Goal: Task Accomplishment & Management: Use online tool/utility

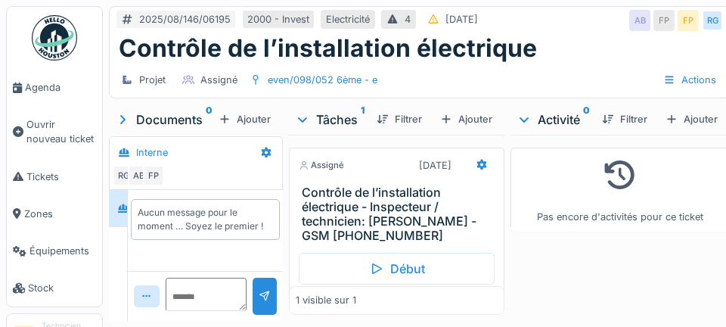
click at [31, 87] on span "Agenda" at bounding box center [60, 87] width 71 height 14
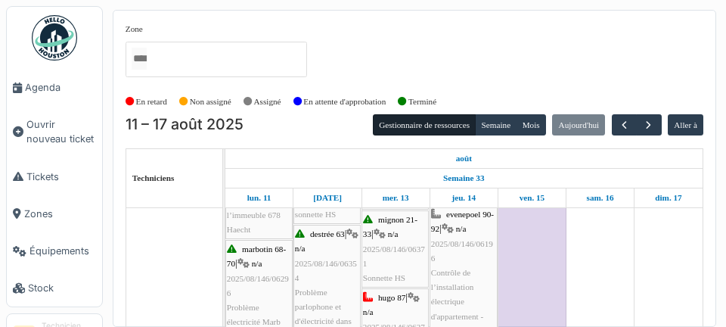
scroll to position [182, 0]
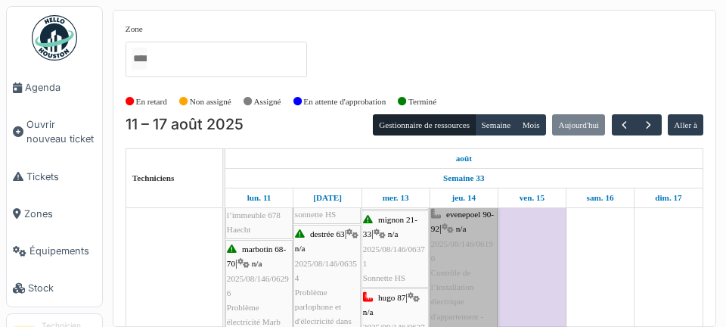
click at [444, 282] on link "evenepoel 90-92 | n/a 2025/08/146/06196 Contrôle de l’installation électrique d…" at bounding box center [464, 309] width 68 height 208
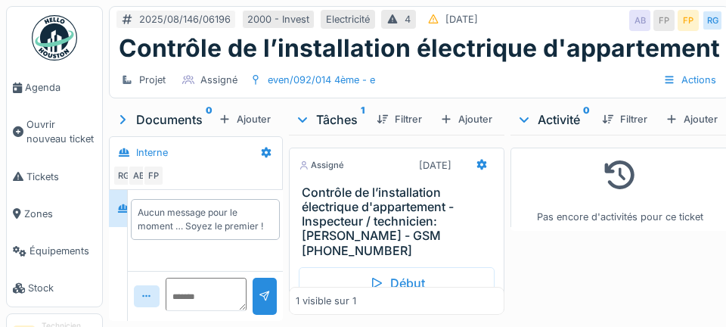
click at [33, 96] on link "Agenda" at bounding box center [54, 87] width 95 height 37
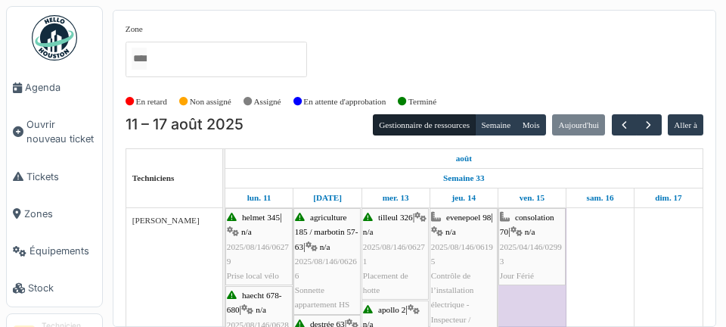
click at [720, 104] on div "Zone agri/185/005 2ème gauche agriculture 169 / haecht 662-664 agriculture 171-…" at bounding box center [415, 168] width 624 height 317
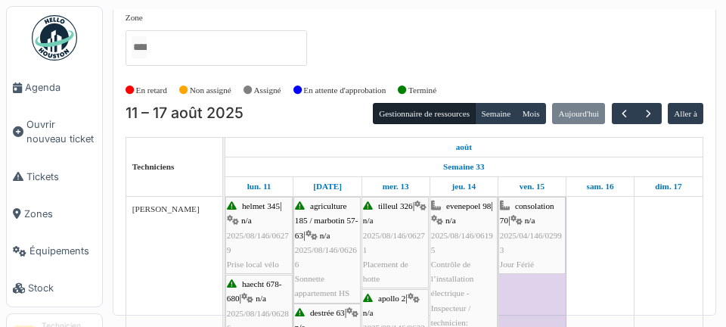
click at [717, 128] on div "Zone agri/185/005 2ème gauche agriculture 169 / haecht 662-664 agriculture 171-…" at bounding box center [415, 168] width 624 height 317
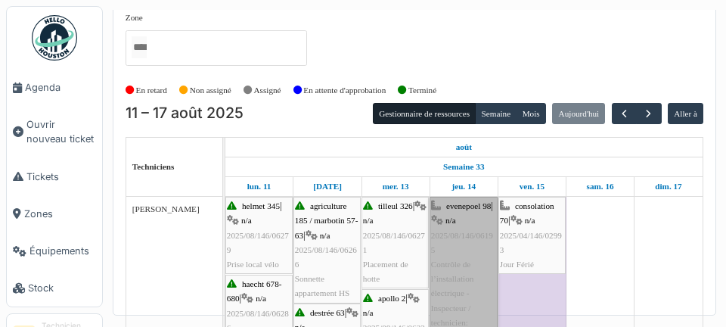
click at [459, 259] on link "evenepoel 98 | n/a 2025/08/146/06195 Contrôle de l’installation électrique - In…" at bounding box center [464, 293] width 68 height 193
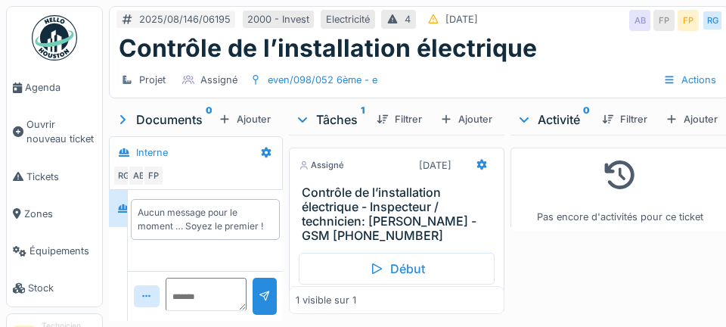
click at [421, 277] on div "Début" at bounding box center [397, 269] width 196 height 32
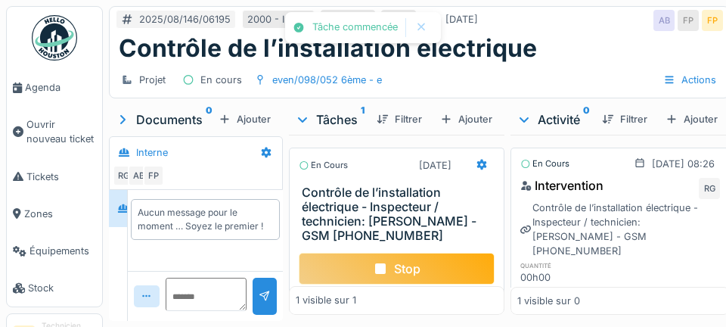
click at [484, 163] on icon at bounding box center [482, 165] width 10 height 11
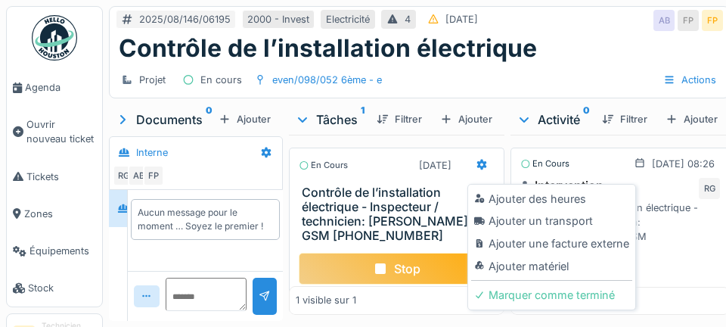
click at [569, 223] on div "Ajouter un transport" at bounding box center [551, 221] width 161 height 23
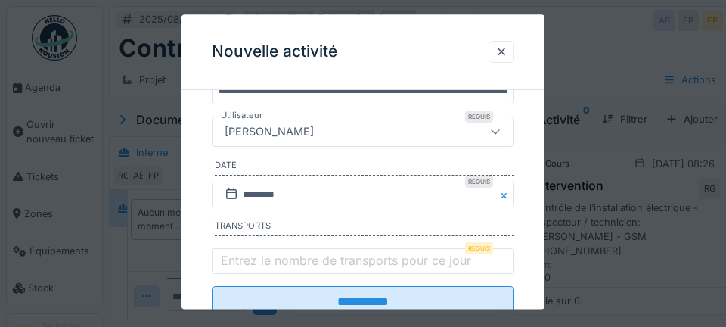
scroll to position [262, 0]
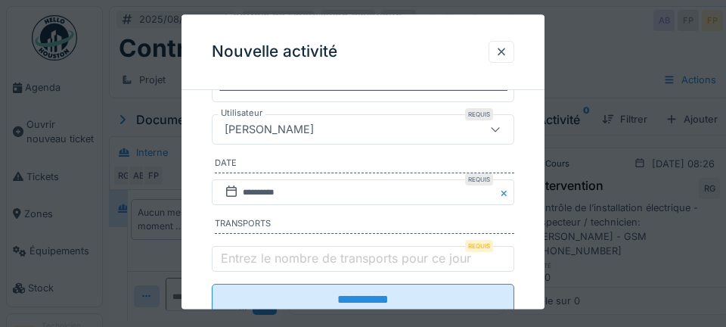
click at [288, 268] on label "Entrez le nombre de transports pour ce jour" at bounding box center [346, 259] width 257 height 18
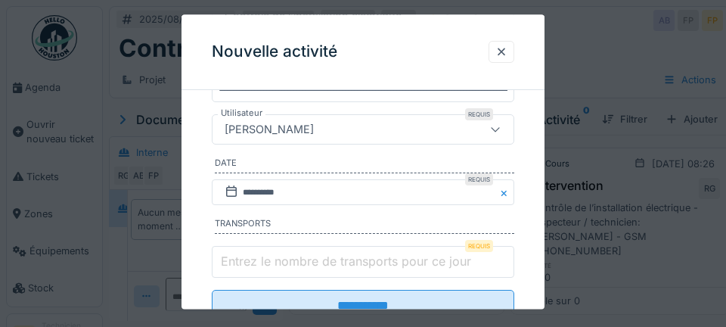
click at [288, 272] on input "Entrez le nombre de transports pour ce jour" at bounding box center [363, 262] width 303 height 32
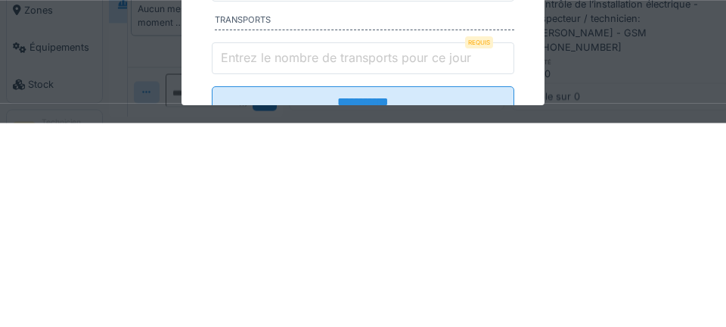
scroll to position [0, 0]
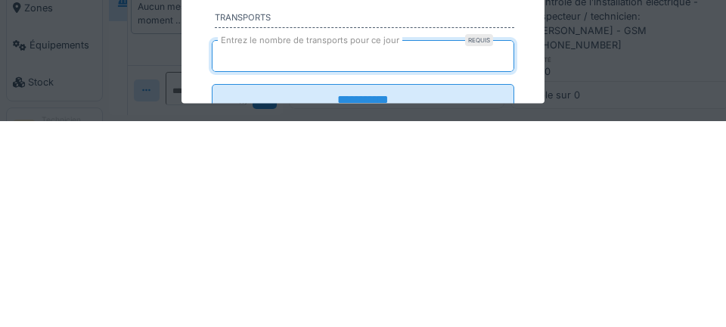
type input "*"
click at [212, 290] on input "**********" at bounding box center [363, 306] width 303 height 32
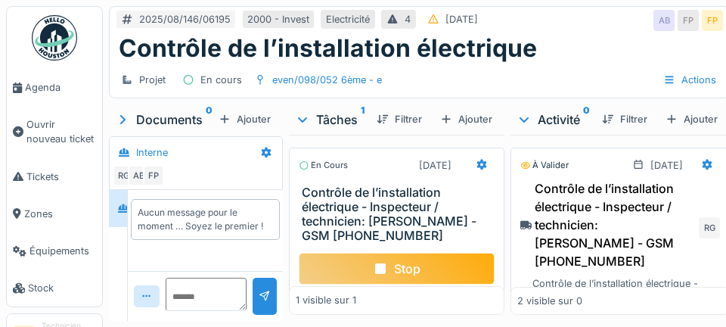
click at [42, 86] on span "Agenda" at bounding box center [60, 87] width 71 height 14
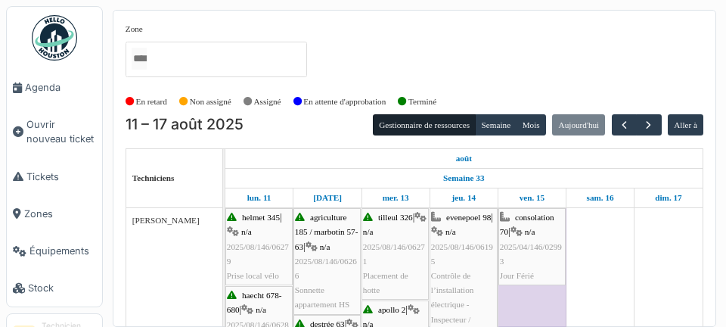
click at [5, 46] on div "Zone agri/185/005 2ème gauche agriculture 169 / haecht 662-664 agriculture 171-…" at bounding box center [363, 163] width 726 height 327
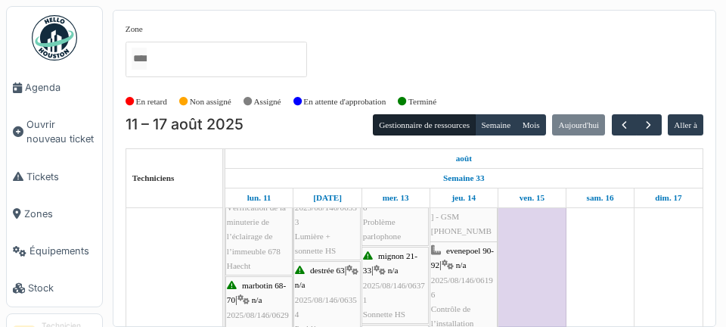
scroll to position [146, 0]
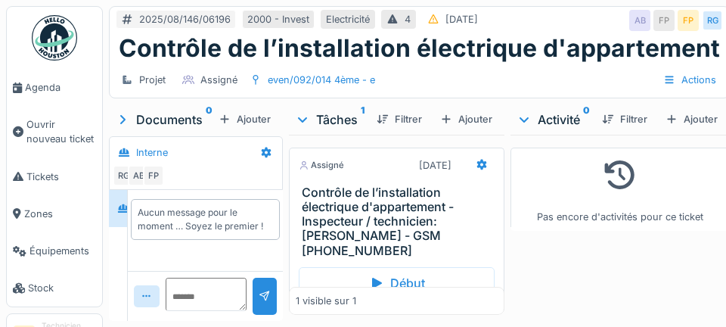
click at [410, 267] on div "Début" at bounding box center [397, 283] width 196 height 32
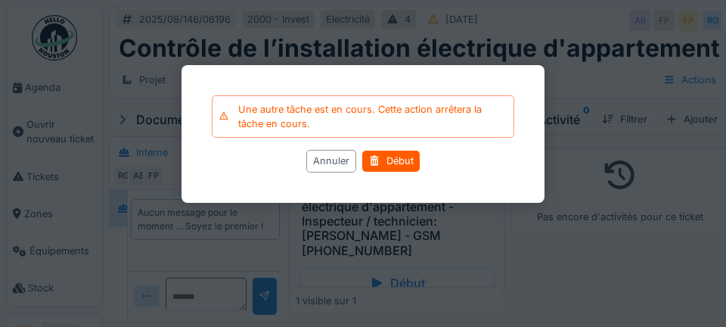
click at [397, 167] on div "Début" at bounding box center [391, 161] width 58 height 20
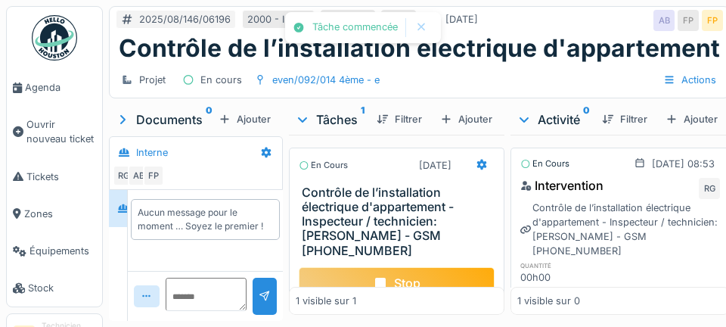
click at [485, 162] on icon at bounding box center [482, 165] width 12 height 10
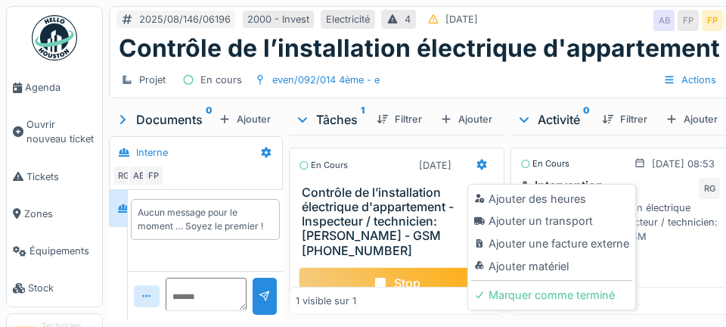
click at [571, 218] on div "Ajouter un transport" at bounding box center [551, 221] width 161 height 23
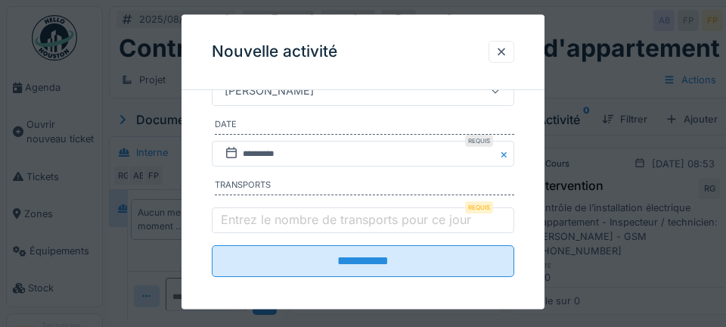
scroll to position [305, 0]
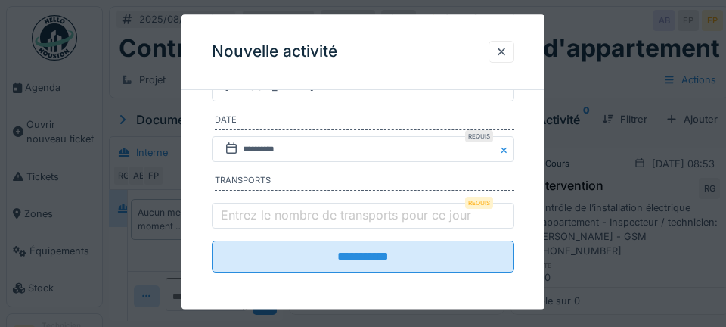
click at [240, 224] on label "Entrez le nombre de transports pour ce jour" at bounding box center [346, 216] width 257 height 18
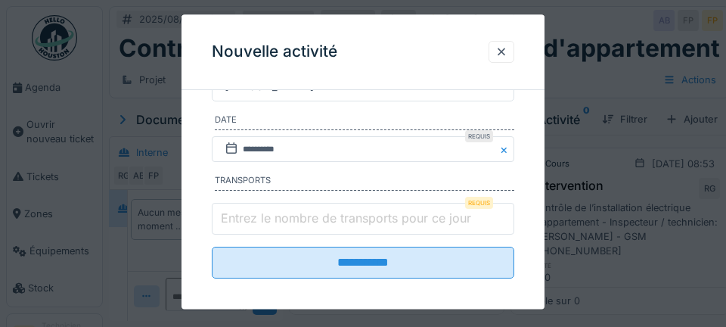
click at [240, 224] on input "Entrez le nombre de transports pour ce jour" at bounding box center [363, 219] width 303 height 32
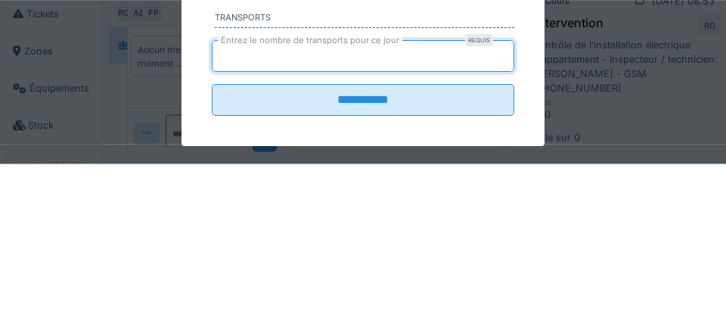
type input "*"
click at [212, 247] on input "**********" at bounding box center [363, 263] width 303 height 32
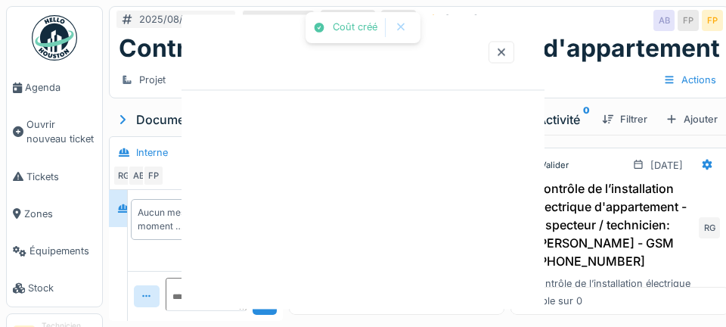
scroll to position [0, 0]
